Goal: Task Accomplishment & Management: Use online tool/utility

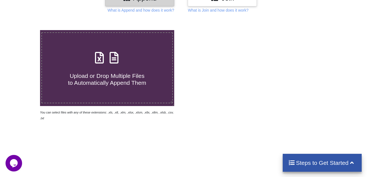
scroll to position [83, 0]
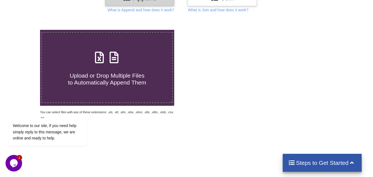
click at [124, 78] on span "Upload or Drop Multiple Files to Automatically Append Them" at bounding box center [107, 78] width 78 height 13
click at [25, 30] on input "Upload or Drop Multiple Files to Automatically Append Them" at bounding box center [25, 30] width 0 height 0
type input "C:\fakepath\2w_21.xlsx"
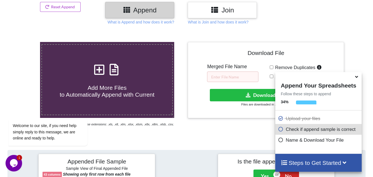
scroll to position [49, 0]
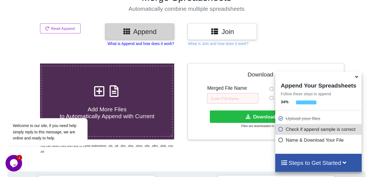
click at [159, 45] on p "What is Append and how does it work?" at bounding box center [141, 44] width 66 height 6
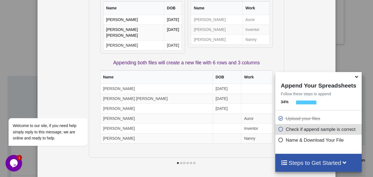
scroll to position [132, 0]
click at [180, 158] on div at bounding box center [186, 168] width 195 height 21
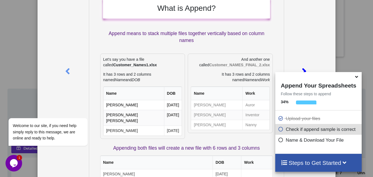
scroll to position [5, 0]
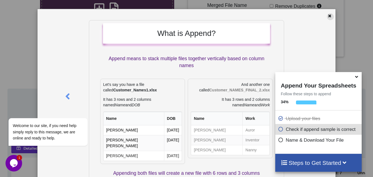
click at [328, 15] on icon at bounding box center [329, 15] width 5 height 4
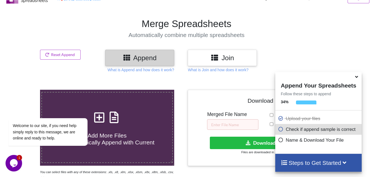
scroll to position [22, 0]
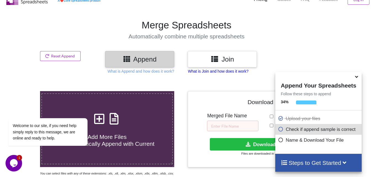
click at [228, 72] on p "What is Join and how does it work?" at bounding box center [218, 71] width 60 height 6
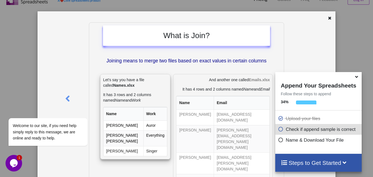
scroll to position [0, 0]
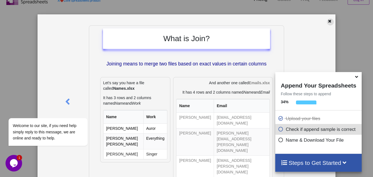
click at [328, 21] on icon at bounding box center [329, 20] width 5 height 4
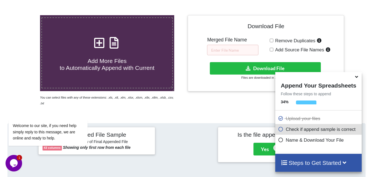
scroll to position [110, 0]
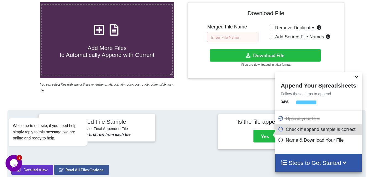
click at [241, 38] on input "text" at bounding box center [232, 37] width 51 height 10
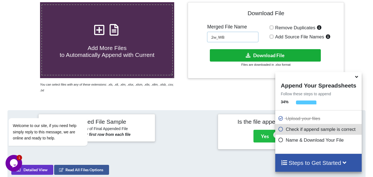
type input "2w_WB"
click at [285, 52] on button "Download File" at bounding box center [265, 55] width 111 height 12
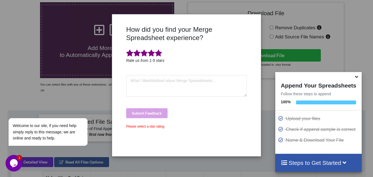
click at [158, 54] on span at bounding box center [158, 53] width 7 height 8
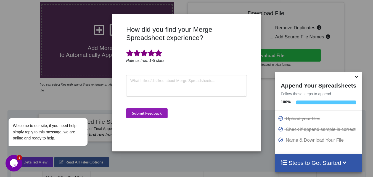
click at [159, 112] on button "Submit Feedback" at bounding box center [146, 113] width 41 height 10
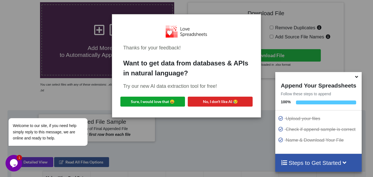
click at [173, 102] on button "Sure, I would love that 😀" at bounding box center [152, 102] width 65 height 10
click at [244, 134] on div "Thanks for your feedback! Want to get data from databases & APIs in natural lan…" at bounding box center [186, 88] width 373 height 177
click at [212, 128] on div "Thanks for your feedback! Want to get data from databases & APIs in natural lan…" at bounding box center [186, 88] width 373 height 177
click at [166, 103] on button "Sure, I would love that 😀" at bounding box center [152, 102] width 65 height 10
click at [190, 130] on div "Thanks for your feedback! Want to get data from databases & APIs in natural lan…" at bounding box center [186, 88] width 373 height 177
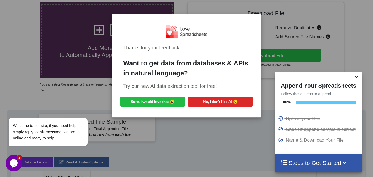
click at [214, 126] on div "Thanks for your feedback! Want to get data from databases & APIs in natural lan…" at bounding box center [186, 88] width 373 height 177
click at [202, 138] on div "Thanks for your feedback! Want to get data from databases & APIs in natural lan…" at bounding box center [186, 88] width 373 height 177
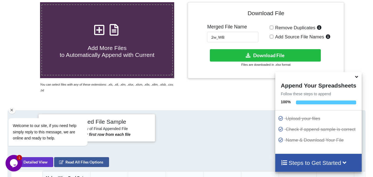
click at [11, 110] on icon "Chat attention grabber" at bounding box center [11, 110] width 5 height 5
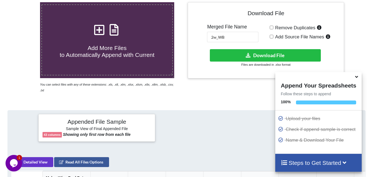
click at [97, 29] on icon at bounding box center [99, 27] width 14 height 12
click at [25, 2] on input "Add More Files to Automatically Append with Current" at bounding box center [25, 2] width 0 height 0
type input "C:\fakepath\Goods_25.xlsx"
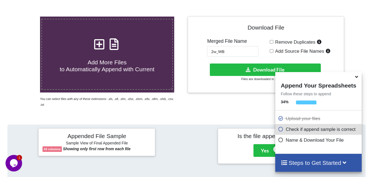
scroll to position [77, 0]
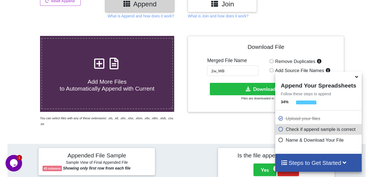
click at [357, 78] on icon at bounding box center [356, 75] width 6 height 5
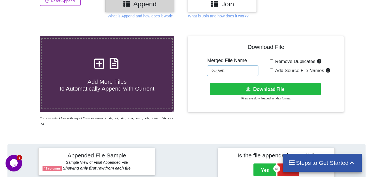
click at [219, 71] on input "2w_WB" at bounding box center [232, 70] width 51 height 10
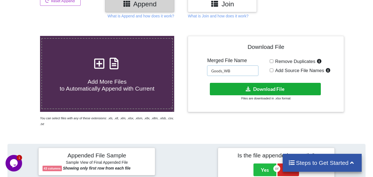
type input "Goods_WB"
click at [267, 87] on button "Download File" at bounding box center [265, 89] width 111 height 12
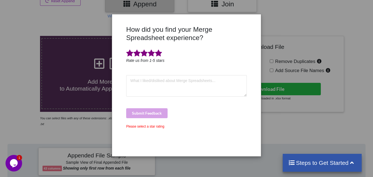
click at [160, 54] on span at bounding box center [158, 53] width 7 height 8
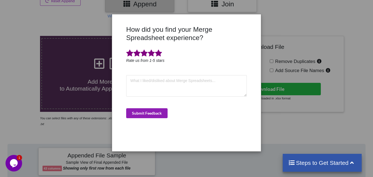
click at [156, 109] on button "Submit Feedback" at bounding box center [146, 113] width 41 height 10
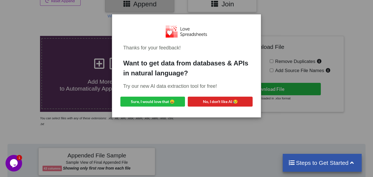
click at [204, 135] on div "Thanks for your feedback! Want to get data from databases & APIs in natural lan…" at bounding box center [186, 88] width 373 height 177
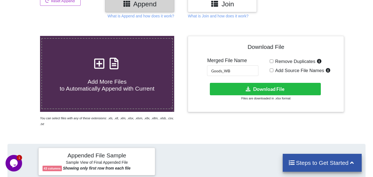
click at [98, 62] on icon at bounding box center [99, 61] width 14 height 12
click at [25, 36] on input "Add More Files to Automatically Append with Current" at bounding box center [25, 36] width 0 height 0
type input "C:\fakepath\2w-c_21.xlsx"
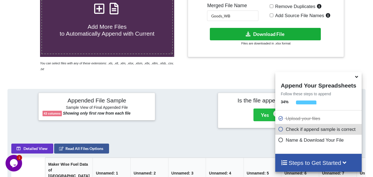
scroll to position [132, 0]
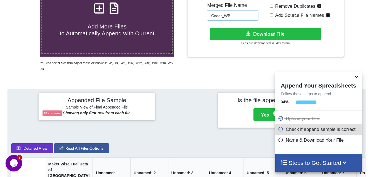
drag, startPoint x: 234, startPoint y: 16, endPoint x: 202, endPoint y: 14, distance: 31.8
click at [202, 14] on div "Download File Merged File Name Goods_WB Remove Duplicates Add Source File Names…" at bounding box center [266, 19] width 148 height 68
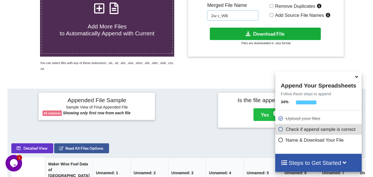
type input "2w-c_WB"
click at [274, 33] on button "Download File" at bounding box center [265, 34] width 111 height 12
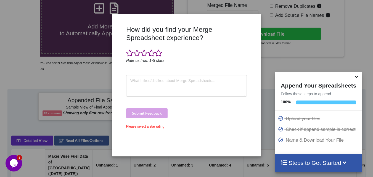
click at [14, 70] on div "How did you find your Merge Spreadsheet experience? Rate us from 1-5 stars Subm…" at bounding box center [186, 88] width 373 height 177
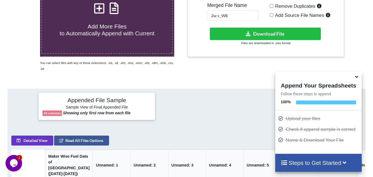
click at [97, 11] on icon at bounding box center [99, 6] width 14 height 12
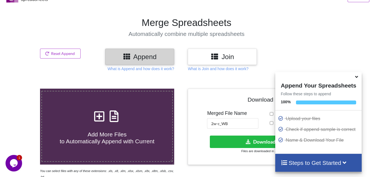
type input "C:\fakepath\2w-s_21.xlsx"
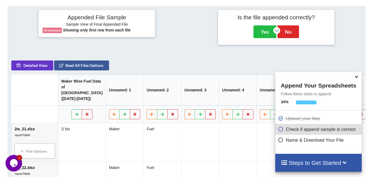
scroll to position [77, 0]
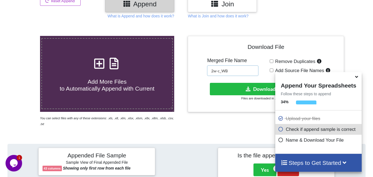
click at [220, 71] on input "2w-c_WB" at bounding box center [232, 70] width 51 height 10
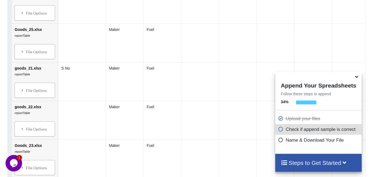
scroll to position [496, 0]
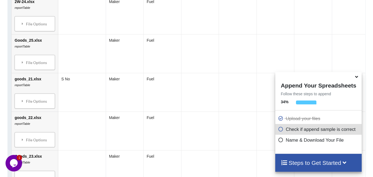
type input "2w-s_WB"
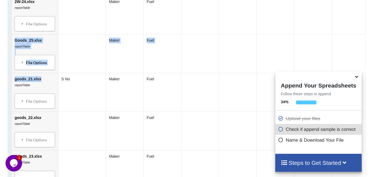
drag, startPoint x: 15, startPoint y: 54, endPoint x: 41, endPoint y: 96, distance: 49.4
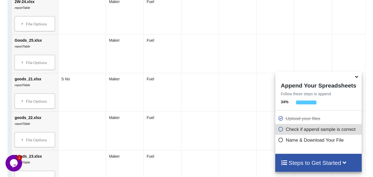
click at [0, 82] on div "Appended File Sample Sample View of Final Appended File 43 columns Showing only…" at bounding box center [186, 172] width 373 height 896
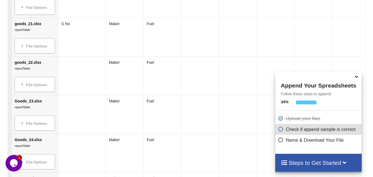
scroll to position [524, 0]
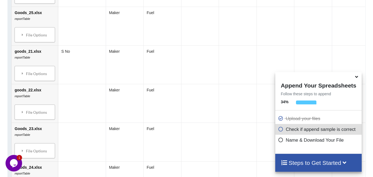
click at [357, 78] on icon at bounding box center [356, 75] width 6 height 5
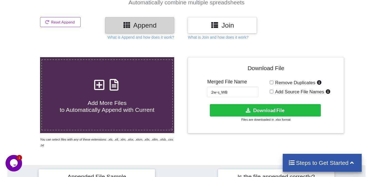
scroll to position [55, 0]
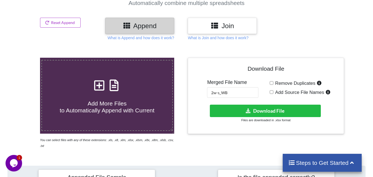
click at [363, 58] on div at bounding box center [361, 103] width 32 height 91
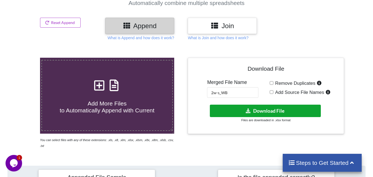
click at [265, 111] on button "Download File" at bounding box center [265, 111] width 111 height 12
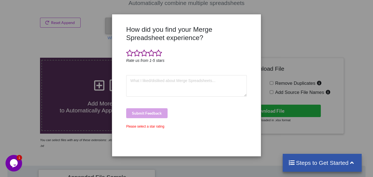
click at [328, 26] on div "How did you find your Merge Spreadsheet experience? Rate us from 1-5 stars Subm…" at bounding box center [186, 88] width 373 height 177
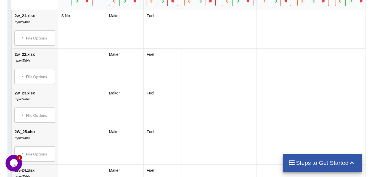
scroll to position [323, 0]
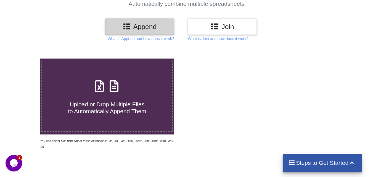
scroll to position [55, 0]
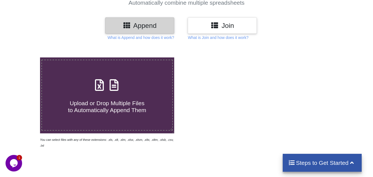
click at [100, 83] on icon at bounding box center [99, 82] width 14 height 12
click at [25, 57] on input "Upload or Drop Multiple Files to Automatically Append Them" at bounding box center [25, 57] width 0 height 0
type input "C:\fakepath\3w-g_21.xlsx"
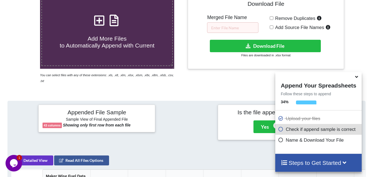
scroll to position [49, 0]
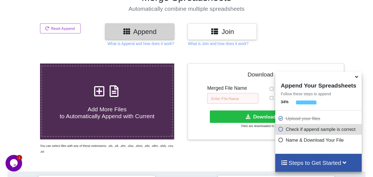
click at [217, 98] on input "text" at bounding box center [232, 98] width 51 height 10
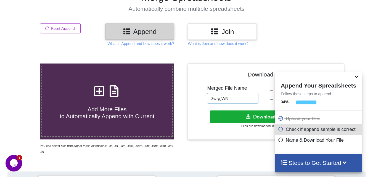
type input "3w-g_WB"
click at [257, 118] on button "Download File" at bounding box center [265, 116] width 111 height 12
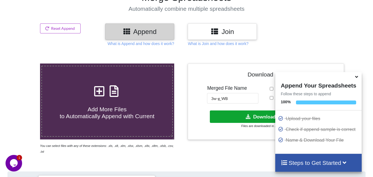
scroll to position [0, 0]
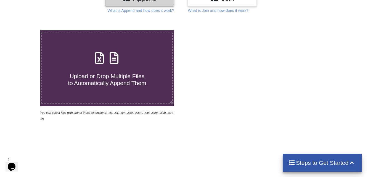
scroll to position [83, 0]
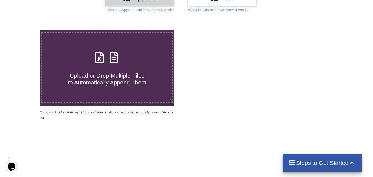
click at [100, 57] on icon at bounding box center [99, 55] width 14 height 12
click at [25, 30] on input "Upload or Drop Multiple Files to Automatically Append Them" at bounding box center [25, 30] width 0 height 0
type input "C:\fakepath\3w-p_21.xlsx"
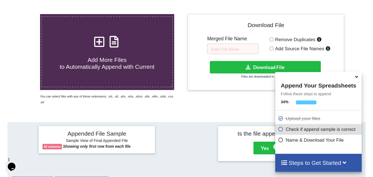
scroll to position [77, 0]
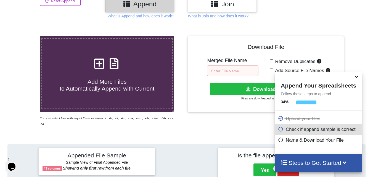
click at [230, 72] on input "text" at bounding box center [232, 70] width 51 height 10
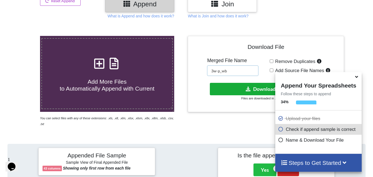
type input "3w-p_wb"
click at [239, 90] on button "Download File" at bounding box center [265, 89] width 111 height 12
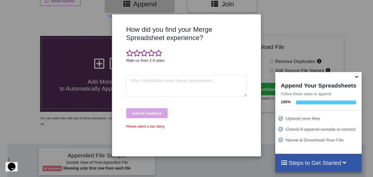
click at [21, 81] on div "How did you find your Merge Spreadsheet experience? Rate us from 1-5 stars Subm…" at bounding box center [186, 88] width 373 height 177
click at [296, 16] on div "How did you find your Merge Spreadsheet experience? Rate us from 1-5 stars Subm…" at bounding box center [186, 88] width 373 height 177
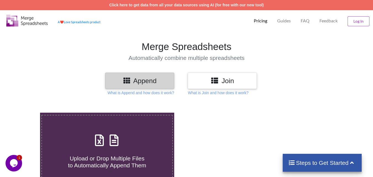
click at [98, 140] on icon at bounding box center [99, 138] width 14 height 12
click at [25, 113] on input "Upload or Drop Multiple Files to Automatically Append Them" at bounding box center [25, 113] width 0 height 0
type input "C:\fakepath\bus_21.xlsx"
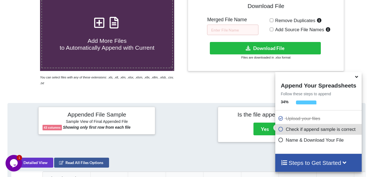
scroll to position [104, 0]
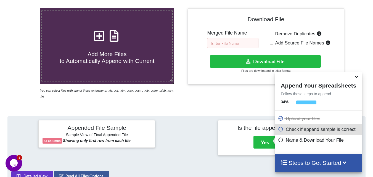
click at [235, 44] on input "text" at bounding box center [232, 43] width 51 height 10
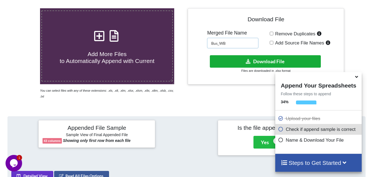
type input "Bus_WB"
click at [256, 61] on button "Download File" at bounding box center [265, 61] width 111 height 12
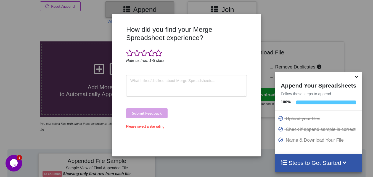
scroll to position [0, 0]
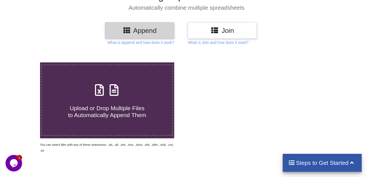
scroll to position [49, 0]
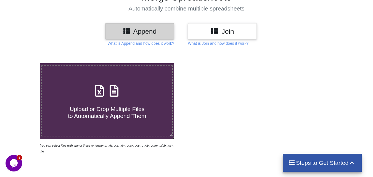
click at [102, 90] on icon at bounding box center [99, 88] width 14 height 12
click at [25, 63] on input "Upload or Drop Multiple Files to Automatically Append Them" at bounding box center [25, 63] width 0 height 0
type input "C:\fakepath\bus-1_21.xlsx"
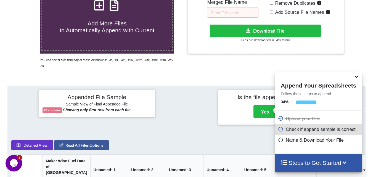
scroll to position [132, 0]
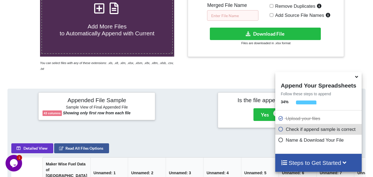
click at [235, 14] on input "text" at bounding box center [232, 15] width 51 height 10
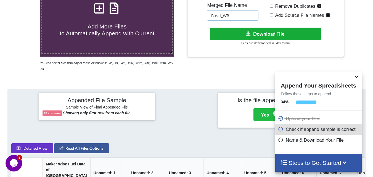
type input "Bus-1_WB"
click at [273, 34] on button "Download File" at bounding box center [265, 34] width 111 height 12
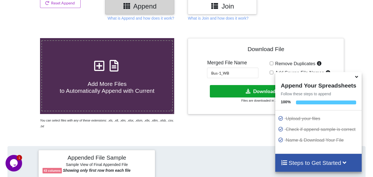
scroll to position [104, 0]
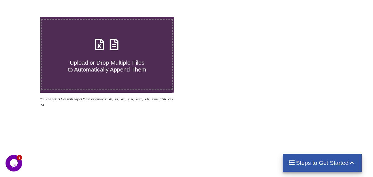
scroll to position [110, 0]
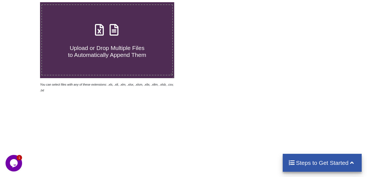
click at [99, 31] on icon at bounding box center [99, 27] width 14 height 12
click at [25, 2] on input "Upload or Drop Multiple Files to Automatically Append Them" at bounding box center [25, 2] width 0 height 0
type input "C:\fakepath\cab_21.xlsx"
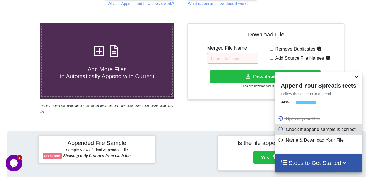
scroll to position [77, 0]
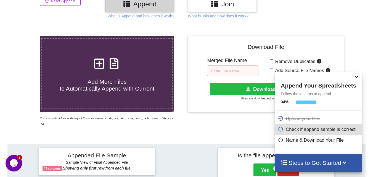
click at [231, 70] on input "text" at bounding box center [232, 70] width 51 height 10
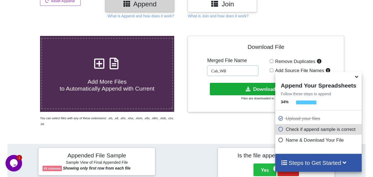
type input "Cab_WB"
click at [239, 91] on button "Download File" at bounding box center [265, 89] width 111 height 12
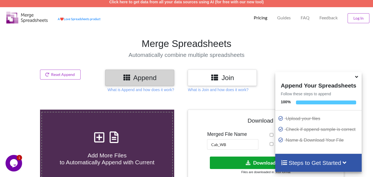
scroll to position [0, 0]
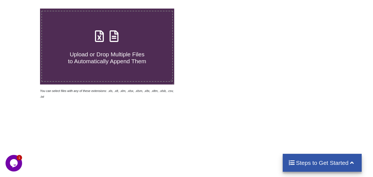
click at [98, 39] on icon at bounding box center [99, 34] width 14 height 12
click at [25, 9] on input "Upload or Drop Multiple Files to Automatically Append Them" at bounding box center [25, 9] width 0 height 0
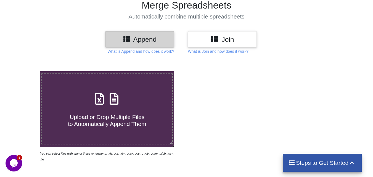
scroll to position [110, 0]
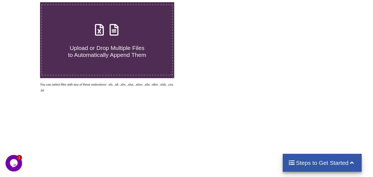
click at [100, 33] on icon at bounding box center [99, 27] width 14 height 12
click at [25, 2] on input "Upload or Drop Multiple Files to Automatically Append Them" at bounding box center [25, 2] width 0 height 0
type input "C:\fakepath\e-cart_21.xlsx"
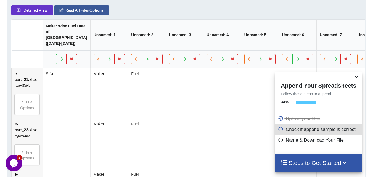
scroll to position [104, 0]
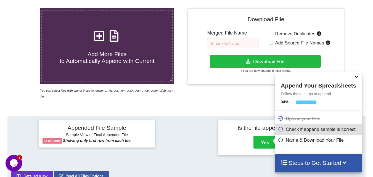
click at [231, 42] on input "text" at bounding box center [232, 43] width 51 height 10
type input "e-Cart_WB"
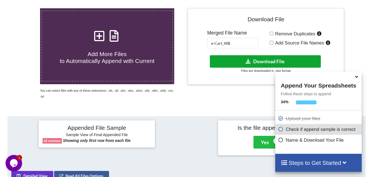
click at [276, 61] on button "Download File" at bounding box center [265, 61] width 111 height 12
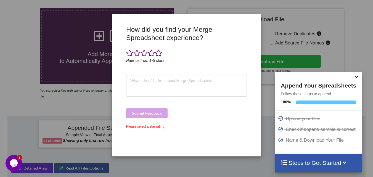
click at [21, 76] on div "How did you find your Merge Spreadsheet experience? Rate us from 1-5 stars Subm…" at bounding box center [186, 88] width 373 height 177
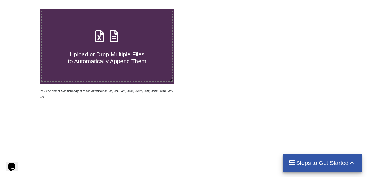
click at [98, 37] on icon at bounding box center [99, 34] width 14 height 12
click at [25, 9] on input "Upload or Drop Multiple Files to Automatically Append Them" at bounding box center [25, 9] width 0 height 0
type input "C:\fakepath\E-rickshaw_21.xlsx"
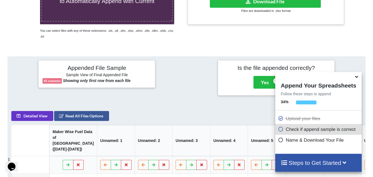
scroll to position [77, 0]
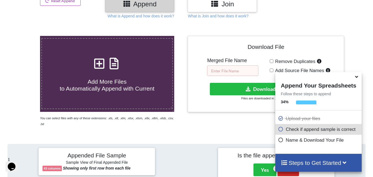
click at [235, 69] on input "text" at bounding box center [232, 70] width 51 height 10
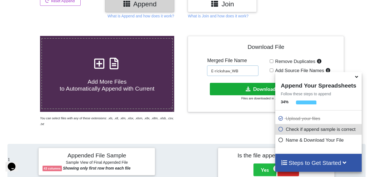
type input "E-rickshaw_WB"
click at [250, 88] on icon at bounding box center [248, 89] width 6 height 4
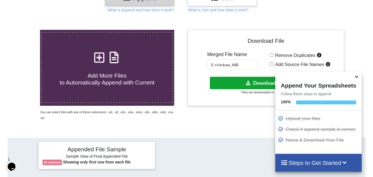
scroll to position [166, 0]
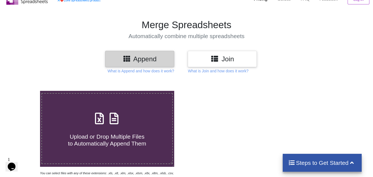
click at [95, 119] on icon at bounding box center [99, 116] width 14 height 12
click at [25, 91] on input "Upload or Drop Multiple Files to Automatically Append Them" at bounding box center [25, 91] width 0 height 0
type input "C:\fakepath\car_21.xlsx"
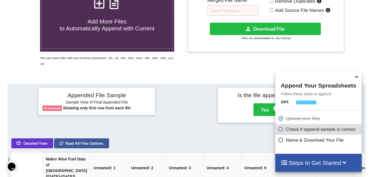
scroll to position [132, 0]
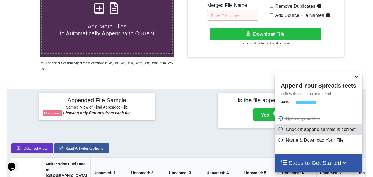
click at [238, 14] on input "text" at bounding box center [232, 15] width 51 height 10
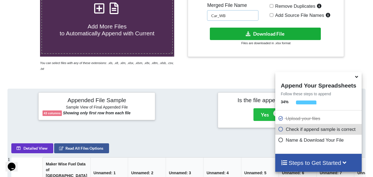
type input "Car_WB"
click at [250, 35] on icon at bounding box center [248, 33] width 6 height 4
